Goal: Task Accomplishment & Management: Complete application form

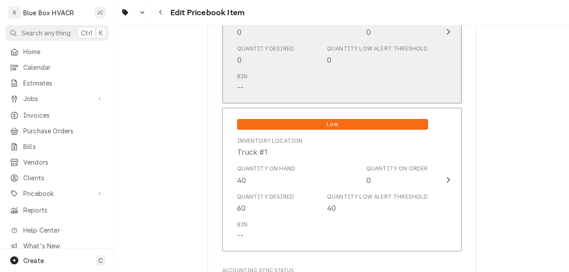
scroll to position [805, 0]
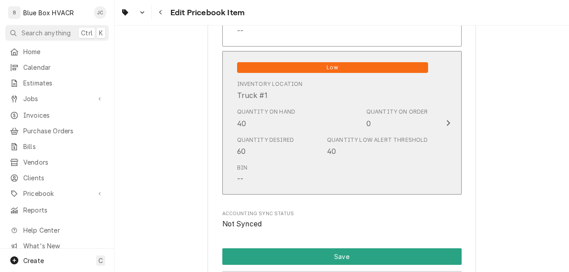
click at [306, 137] on div "Quantity Desired 60 Quantity Low Alert Threshold 40" at bounding box center [332, 146] width 191 height 28
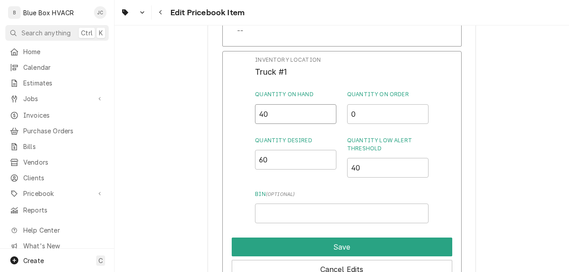
drag, startPoint x: 296, startPoint y: 118, endPoint x: 216, endPoint y: 123, distance: 79.8
type input "80"
click at [419, 141] on label "Quantity Low Alert Threshold" at bounding box center [387, 144] width 81 height 16
click at [419, 158] on input "40" at bounding box center [387, 168] width 81 height 20
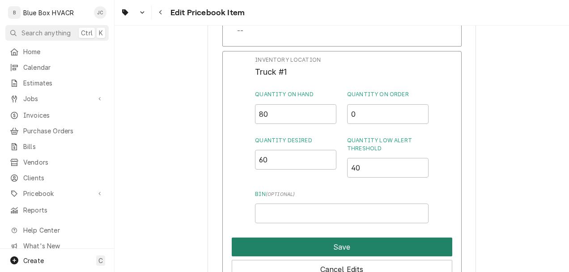
click at [326, 251] on button "Save" at bounding box center [342, 246] width 220 height 19
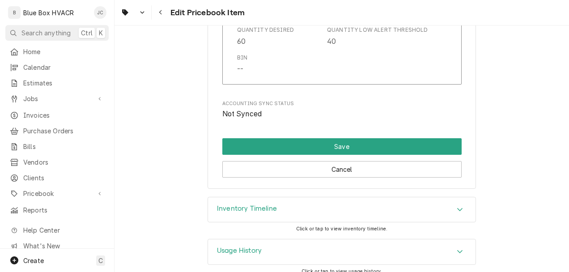
scroll to position [923, 0]
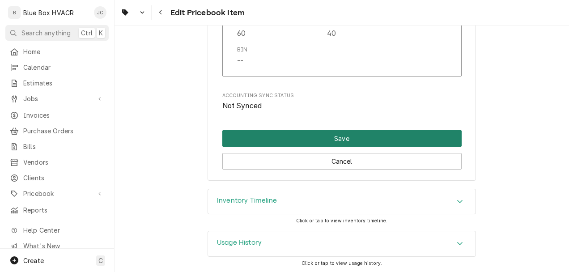
click at [330, 139] on button "Save" at bounding box center [341, 138] width 239 height 17
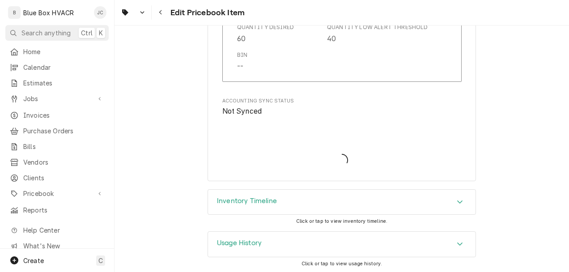
type textarea "x"
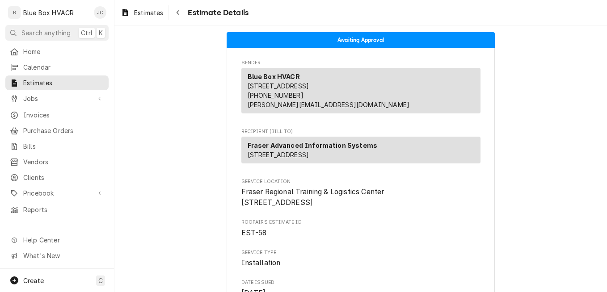
scroll to position [1818, 0]
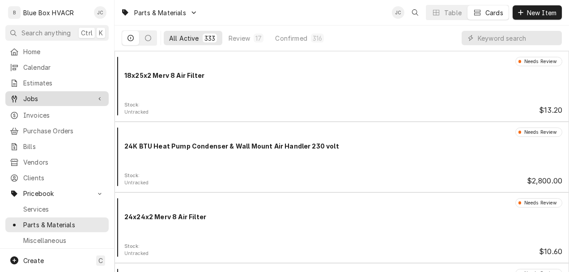
click at [32, 97] on span "Jobs" at bounding box center [57, 98] width 68 height 9
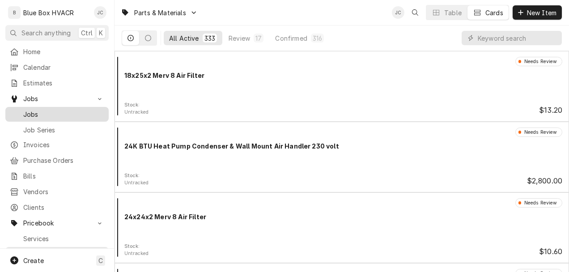
click at [37, 112] on span "Jobs" at bounding box center [63, 114] width 81 height 9
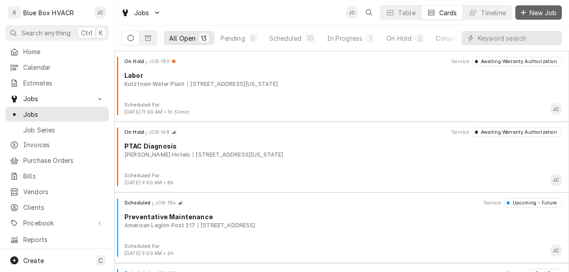
click at [533, 15] on span "New Job" at bounding box center [543, 12] width 30 height 9
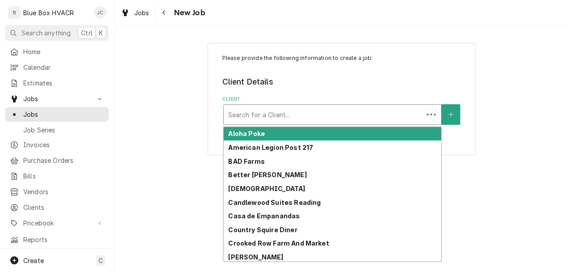
click at [335, 116] on div "Client" at bounding box center [323, 114] width 191 height 16
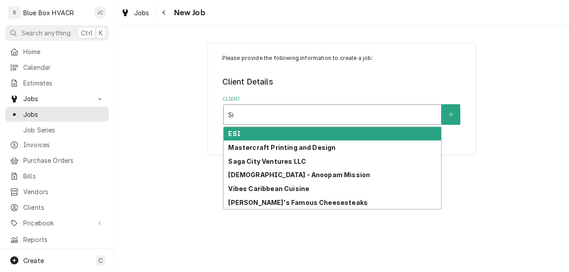
type input "S"
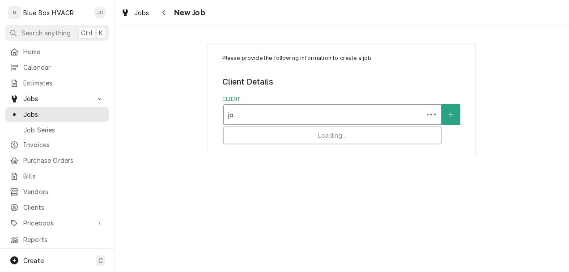
type input "[PERSON_NAME]"
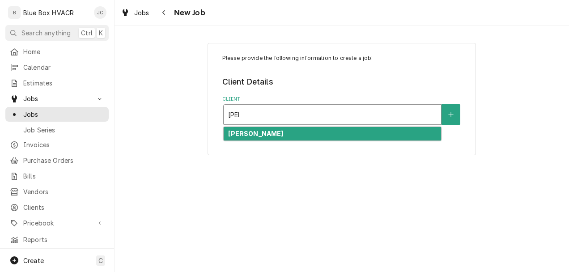
click at [317, 138] on div "[PERSON_NAME]" at bounding box center [332, 134] width 217 height 14
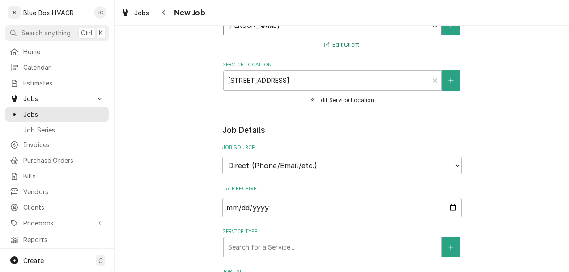
scroll to position [224, 0]
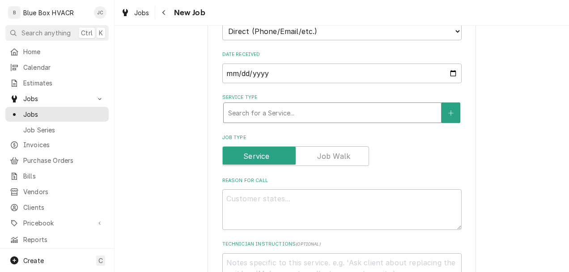
click at [295, 116] on div "Service Type" at bounding box center [332, 113] width 208 height 16
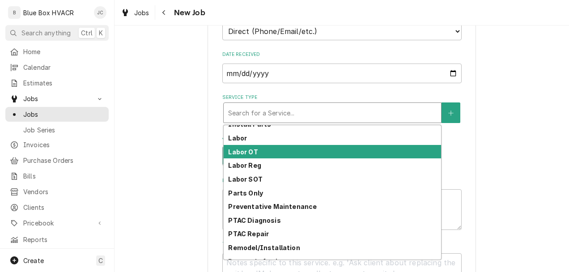
scroll to position [71, 0]
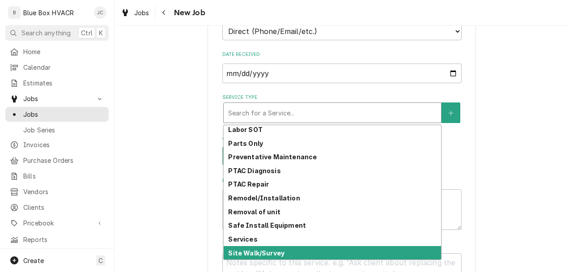
click at [275, 253] on strong "Site Walk/Survey" at bounding box center [256, 253] width 56 height 8
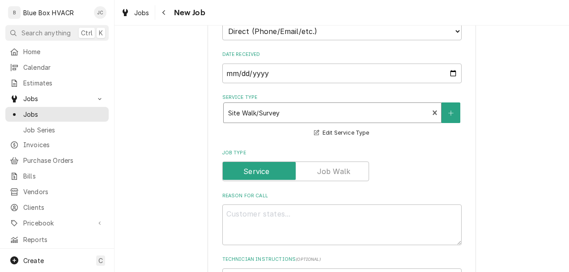
type textarea "x"
click at [324, 174] on label "Job Type" at bounding box center [295, 171] width 147 height 20
click at [324, 174] on input "Job Type" at bounding box center [295, 171] width 139 height 20
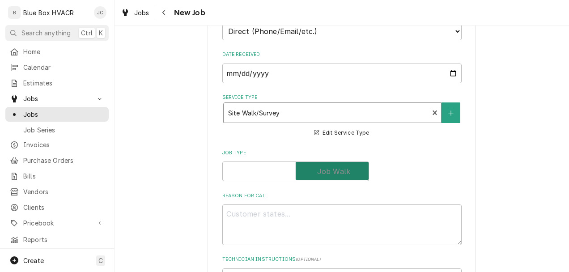
checkbox input "true"
click at [298, 225] on textarea "Reason For Call" at bounding box center [341, 224] width 239 height 41
type textarea "x"
type textarea "S"
type textarea "x"
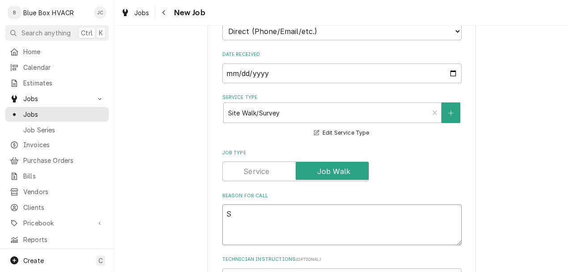
type textarea "Si"
type textarea "x"
type textarea "Site"
type textarea "x"
type textarea "Site"
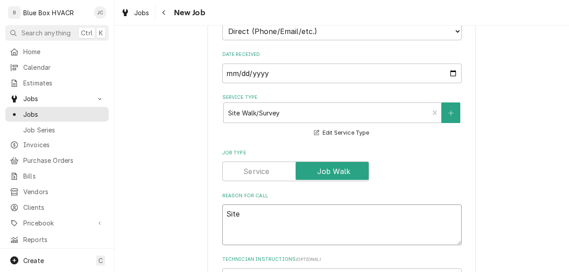
type textarea "x"
type textarea "Site m"
type textarea "x"
type textarea "Site me"
type textarea "x"
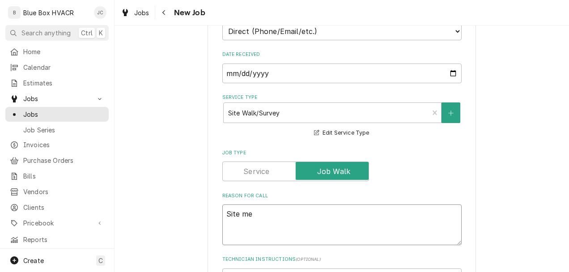
type textarea "Site mee"
type textarea "x"
type textarea "Site meeti"
type textarea "x"
type textarea "Site meetin"
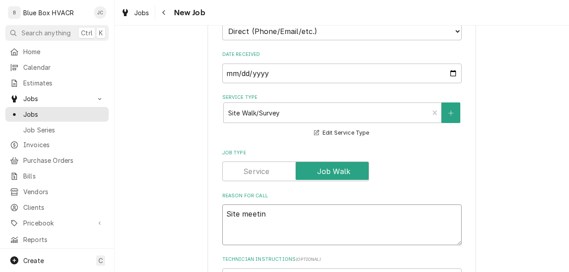
type textarea "x"
type textarea "Site meeting"
type textarea "x"
type textarea "Site meeting"
type textarea "x"
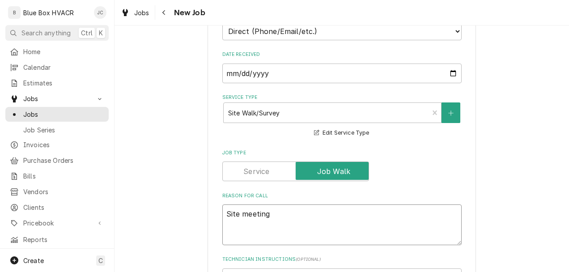
type textarea "Site meeting t"
type textarea "x"
type textarea "Site meeting to"
type textarea "x"
type textarea "Site meeting to"
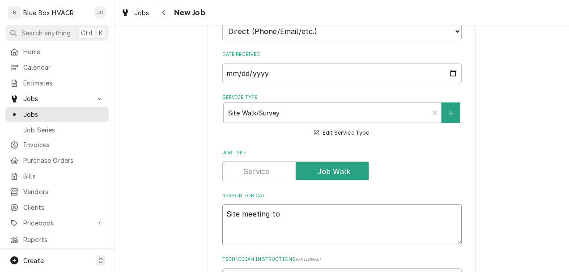
type textarea "x"
type textarea "Site meeting to l"
type textarea "x"
type textarea "Site meeting to lo"
type textarea "x"
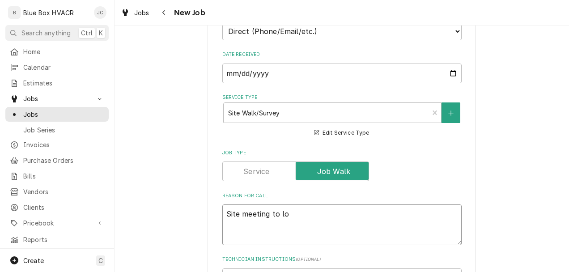
type textarea "Site meeting to loo"
type textarea "x"
type textarea "Site meeting to look"
type textarea "x"
type textarea "Site meeting to look"
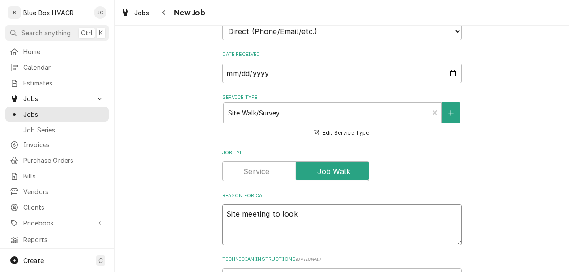
type textarea "x"
type textarea "Site meeting to look a"
type textarea "x"
type textarea "Site meeting to look at"
type textarea "x"
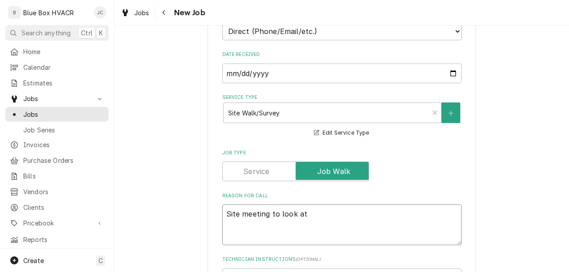
type textarea "Site meeting to look at"
type textarea "x"
type textarea "Site meeting to look at j"
type textarea "x"
type textarea "Site meeting to look at jo"
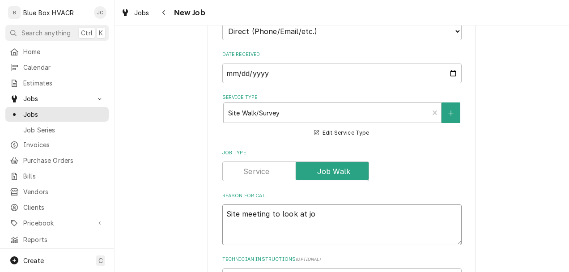
type textarea "x"
type textarea "Site meeting to look at job"
type textarea "x"
type textarea "Site meeting to look at jobs"
type textarea "x"
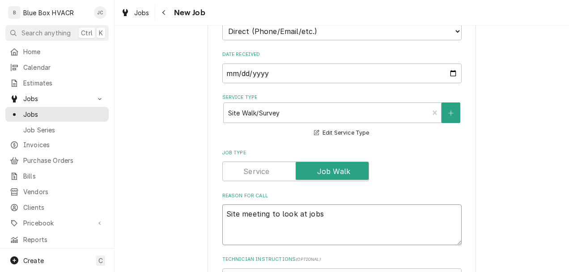
type textarea "Site meeting to look at jobs."
type textarea "x"
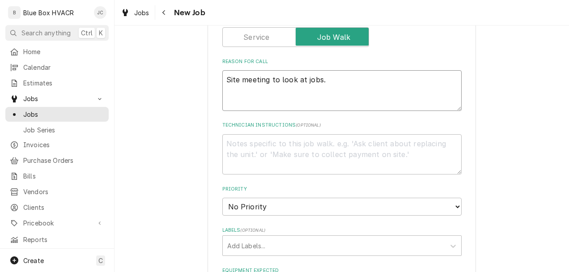
scroll to position [492, 0]
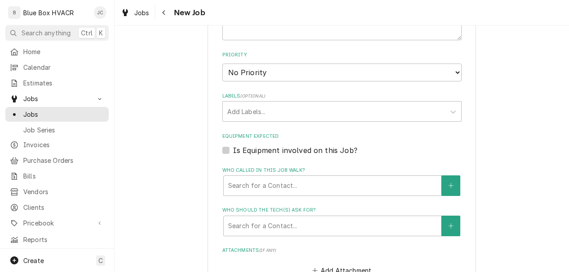
type textarea "Site meeting to look at jobs."
click at [287, 78] on select "No Priority Urgent High Medium Low" at bounding box center [341, 73] width 239 height 18
select select "4"
click at [222, 64] on select "No Priority Urgent High Medium Low" at bounding box center [341, 73] width 239 height 18
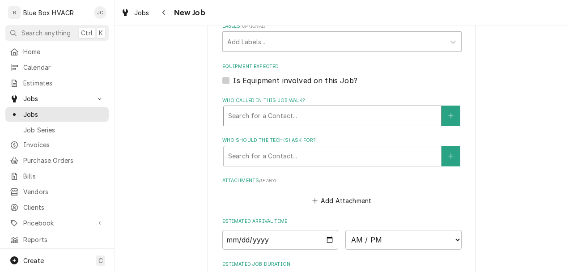
scroll to position [626, 0]
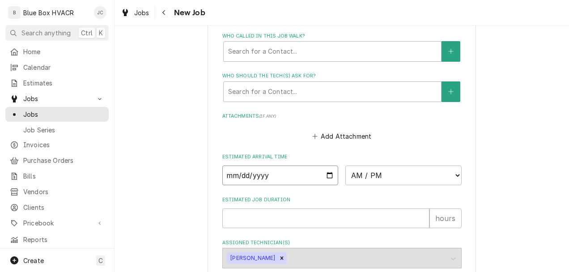
click at [325, 182] on input "Date" at bounding box center [280, 175] width 116 height 20
click at [325, 177] on input "Date" at bounding box center [280, 175] width 116 height 20
type textarea "x"
type input "2025-09-12"
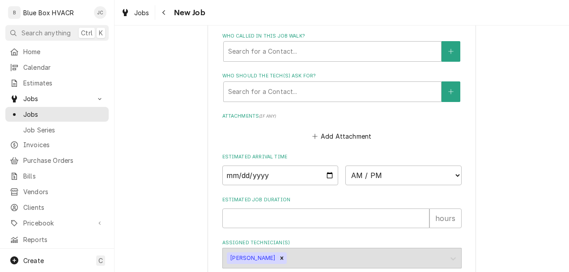
type textarea "x"
click at [405, 181] on select "AM / PM 6:00 AM 6:15 AM 6:30 AM 6:45 AM 7:00 AM 7:15 AM 7:30 AM 7:45 AM 8:00 AM…" at bounding box center [403, 175] width 116 height 20
select select "10:00:00"
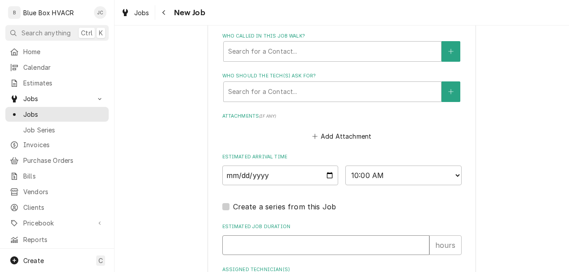
click at [318, 246] on input "Estimated Job Duration" at bounding box center [325, 245] width 207 height 20
type textarea "x"
type input "5"
type textarea "x"
type input "5"
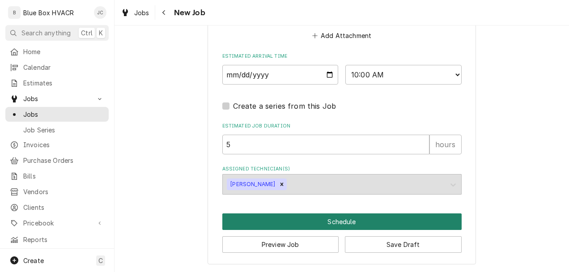
click at [322, 222] on button "Schedule" at bounding box center [341, 221] width 239 height 17
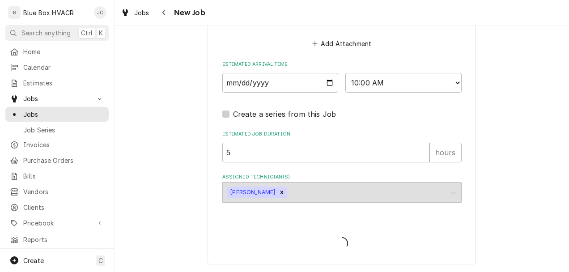
type textarea "x"
